Goal: Task Accomplishment & Management: Complete application form

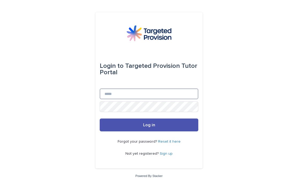
type input "**********"
click at [149, 131] on button "Log in" at bounding box center [149, 124] width 99 height 13
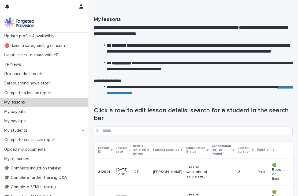
scroll to position [12, 0]
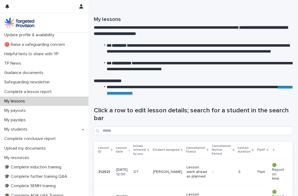
click at [38, 93] on p "Complete a lesson report" at bounding box center [29, 91] width 54 height 5
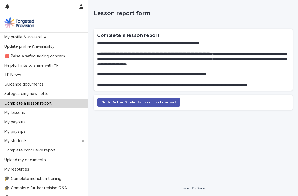
click at [138, 102] on span "Go to Active Students to complete report" at bounding box center [138, 103] width 75 height 4
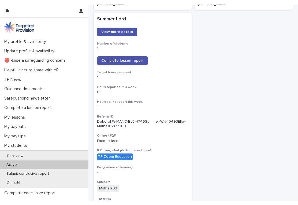
scroll to position [408, 0]
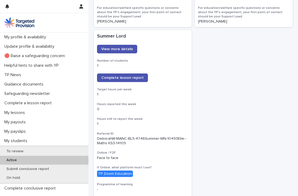
click at [122, 73] on link "Complete lesson report" at bounding box center [122, 77] width 51 height 9
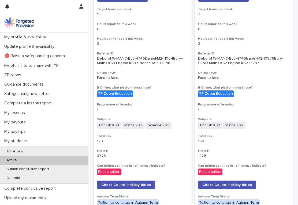
click at [82, 9] on button "button" at bounding box center [81, 6] width 10 height 13
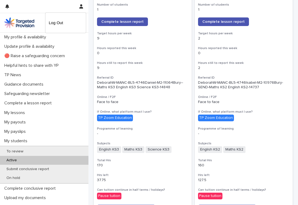
click at [60, 21] on p "Log Out" at bounding box center [66, 22] width 34 height 9
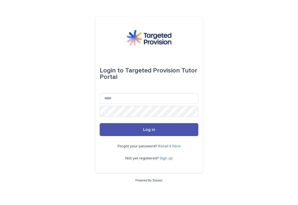
scroll to position [106, 0]
